Goal: Information Seeking & Learning: Learn about a topic

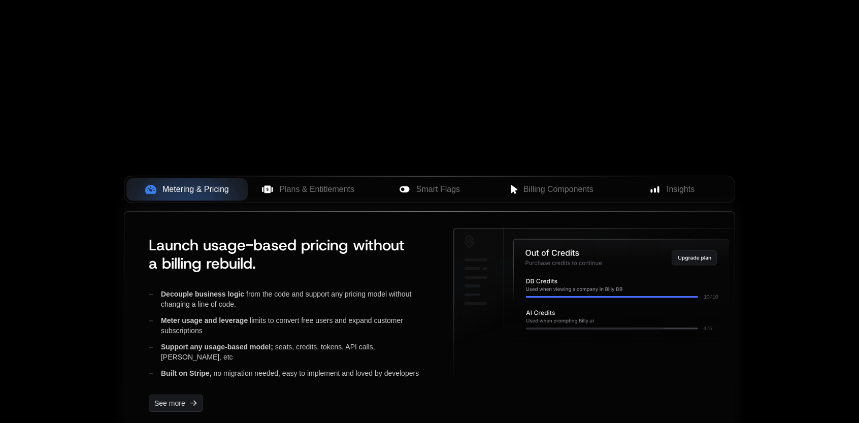
scroll to position [355, 0]
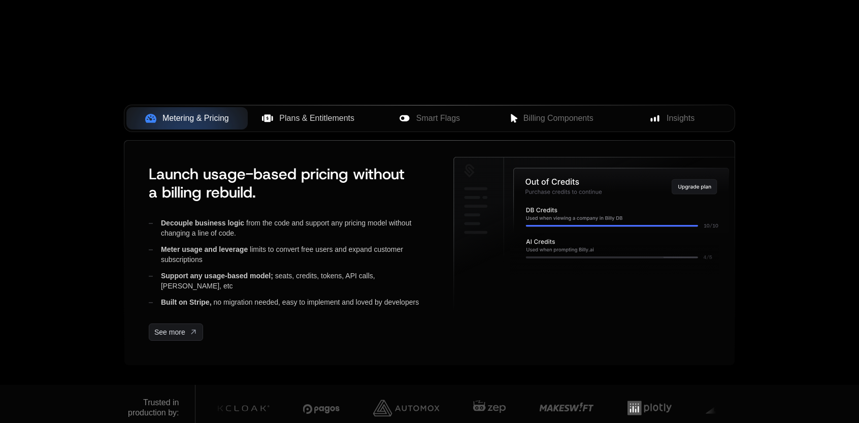
click at [301, 116] on span "Plans & Entitlements" at bounding box center [316, 118] width 75 height 12
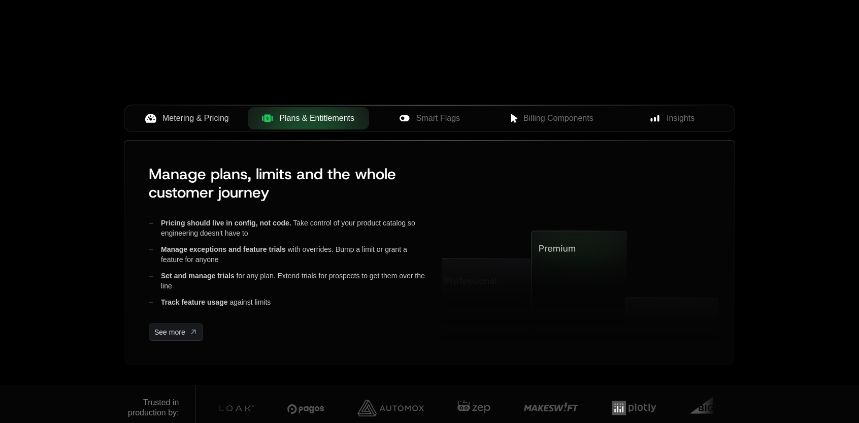
click at [197, 109] on button "Metering & Pricing" at bounding box center [186, 118] width 121 height 22
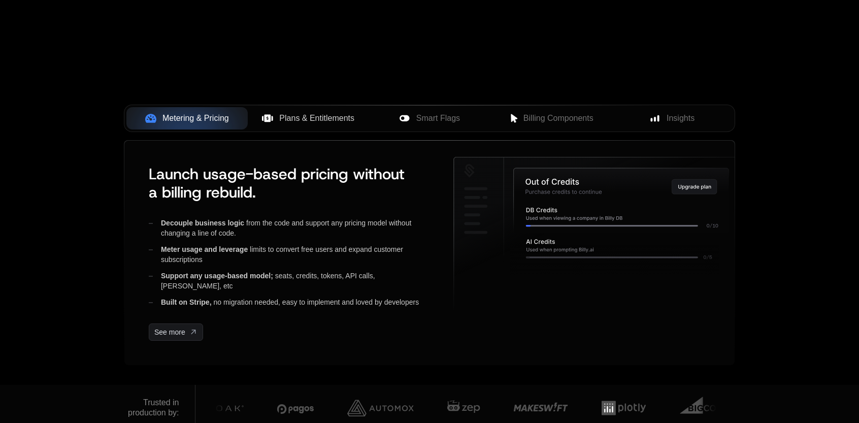
click at [286, 115] on span "Plans & Entitlements" at bounding box center [316, 118] width 75 height 12
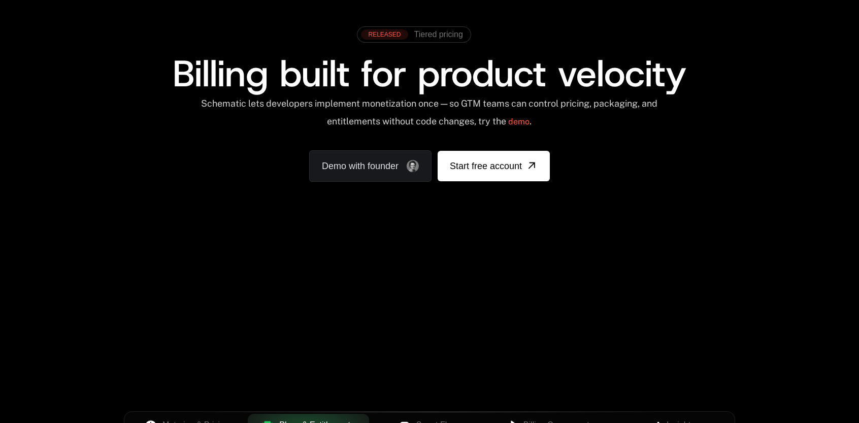
scroll to position [0, 0]
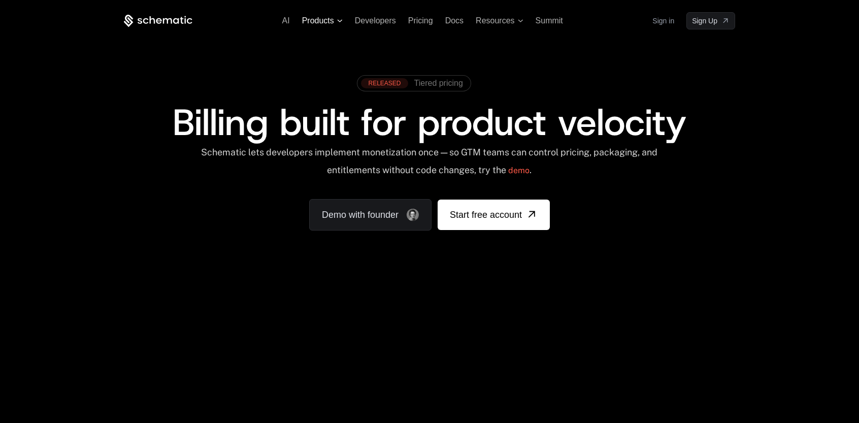
click at [337, 20] on icon at bounding box center [340, 20] width 6 height 3
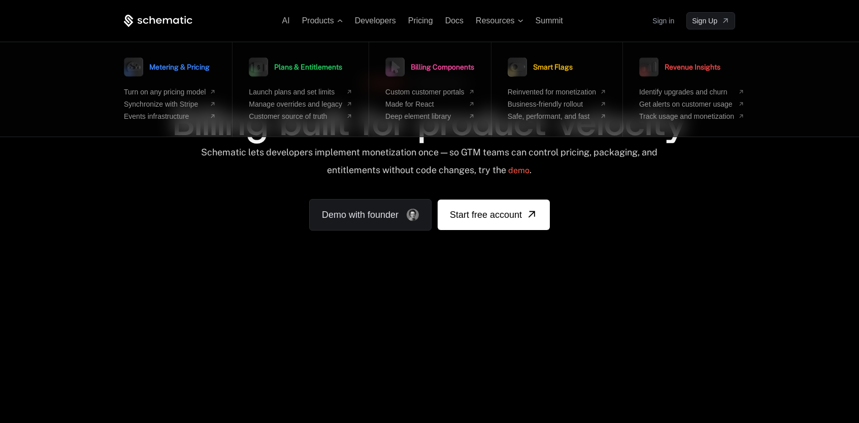
click at [700, 186] on div "RELEASED Tiered pricing Billing built for product velocity Schematic lets devel…" at bounding box center [429, 150] width 611 height 160
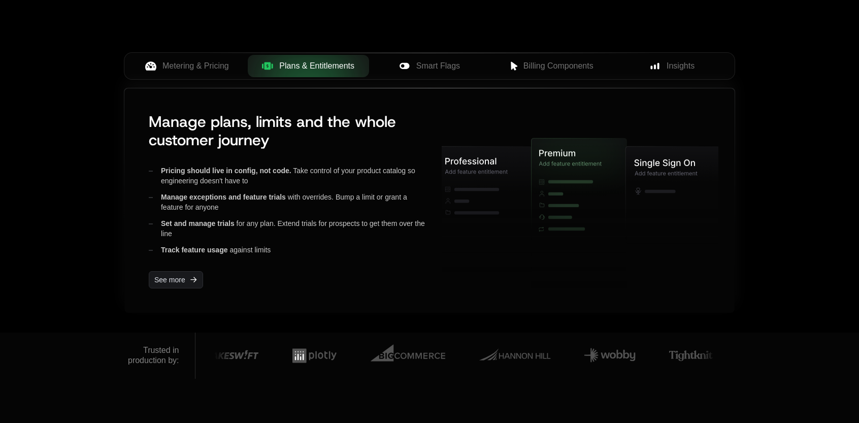
scroll to position [416, 0]
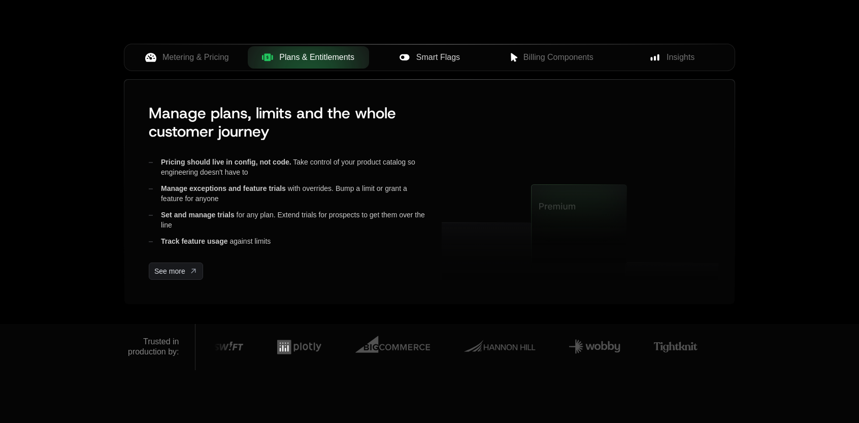
click at [416, 61] on span "Smart Flags" at bounding box center [438, 57] width 44 height 12
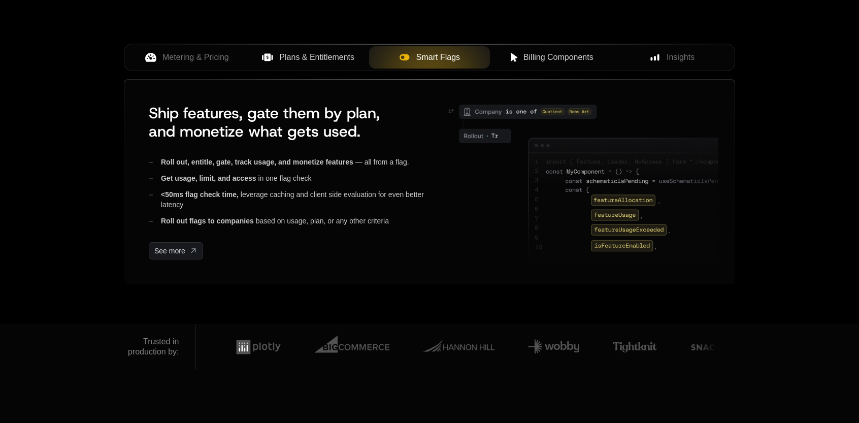
click at [529, 56] on span "Billing Components" at bounding box center [558, 57] width 70 height 12
